Goal: Task Accomplishment & Management: Manage account settings

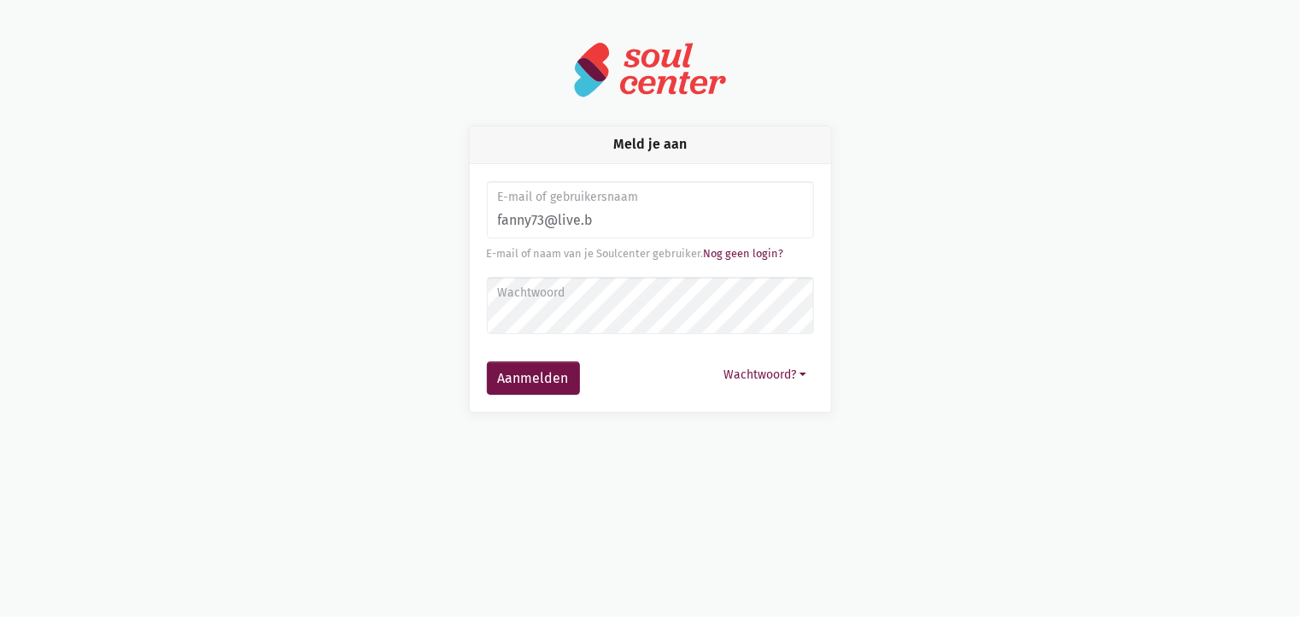
type input "fanny73@live.be"
